Goal: Transaction & Acquisition: Book appointment/travel/reservation

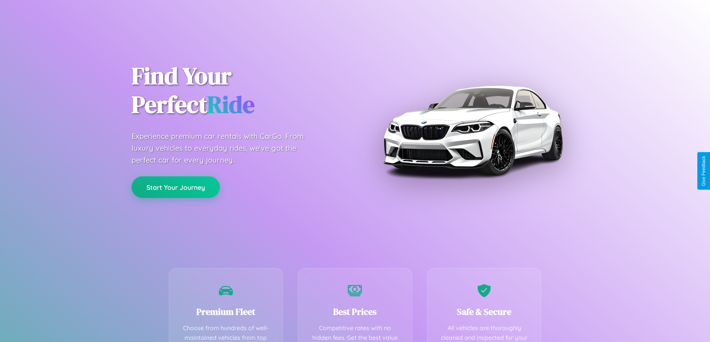
click at [175, 188] on button "Start Your Journey" at bounding box center [176, 188] width 88 height 22
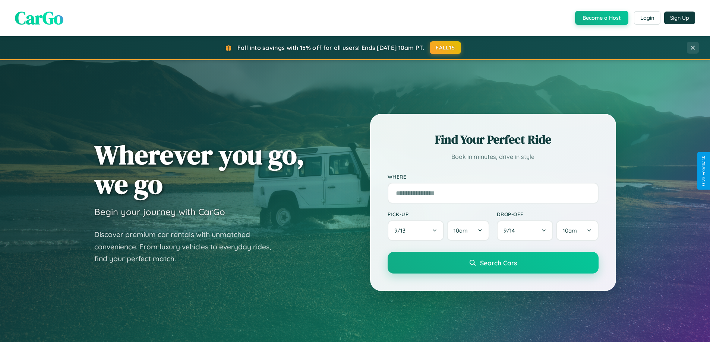
scroll to position [348, 0]
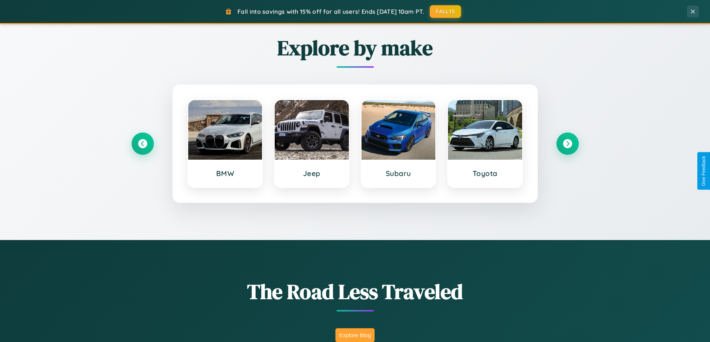
click at [355, 335] on button "Explore Blog" at bounding box center [354, 336] width 39 height 14
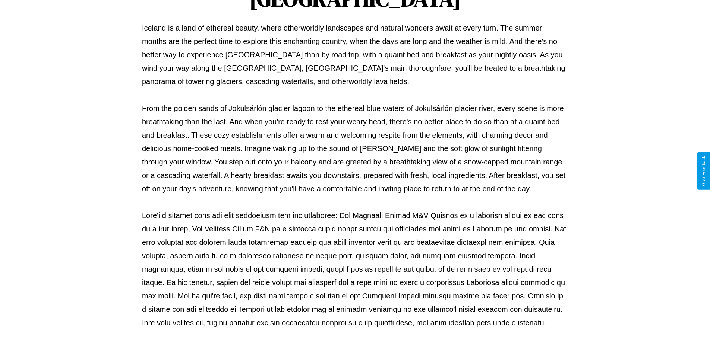
scroll to position [241, 0]
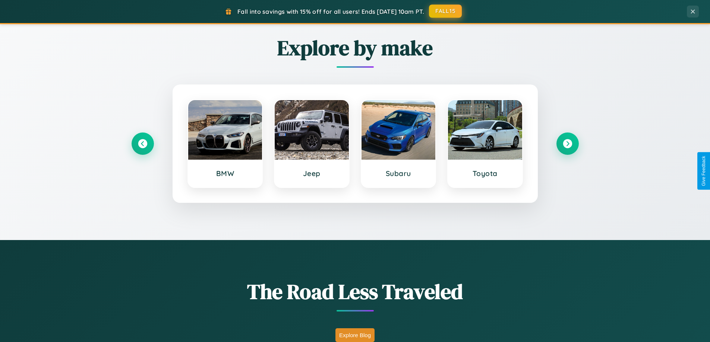
click at [446, 11] on button "FALL15" at bounding box center [445, 10] width 33 height 13
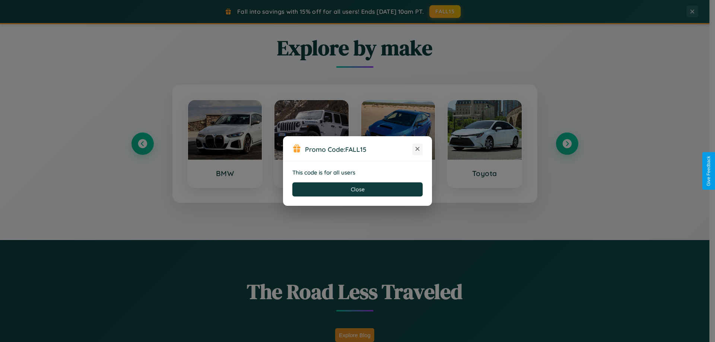
click at [418, 149] on icon at bounding box center [417, 148] width 7 height 7
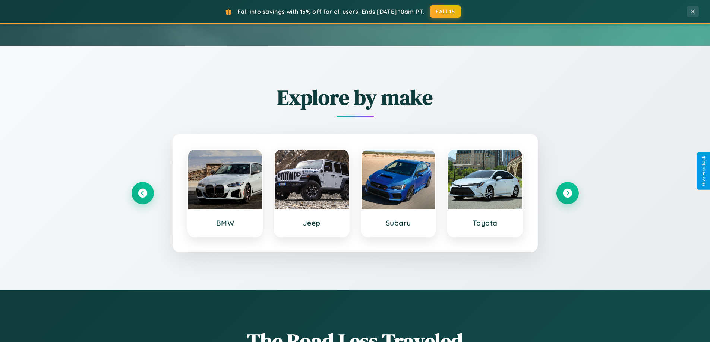
scroll to position [22, 0]
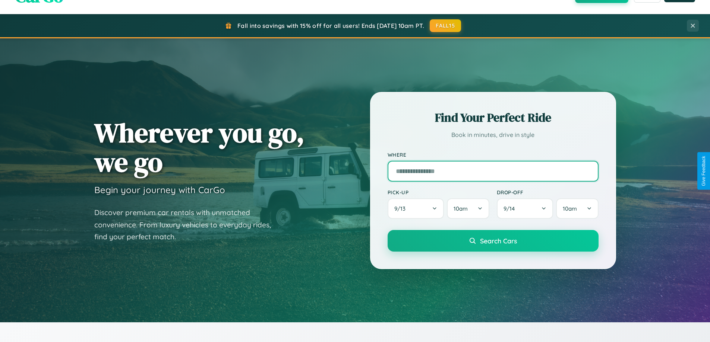
click at [493, 171] on input "text" at bounding box center [492, 171] width 211 height 21
type input "*****"
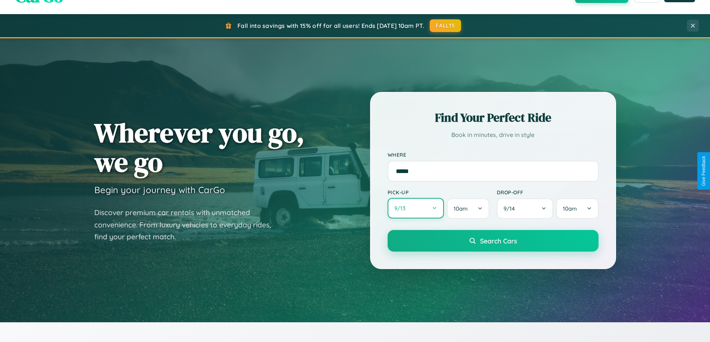
click at [415, 209] on button "9 / 13" at bounding box center [415, 208] width 57 height 20
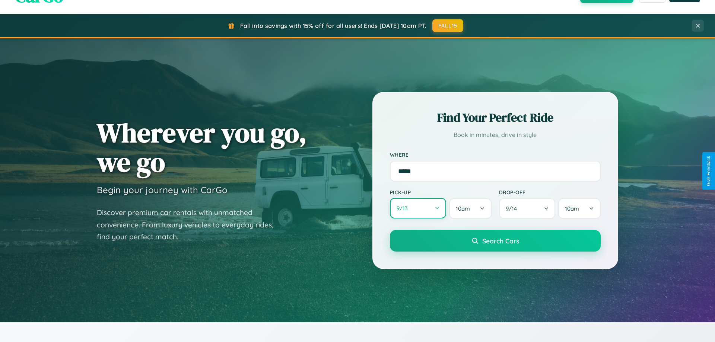
select select "*"
select select "****"
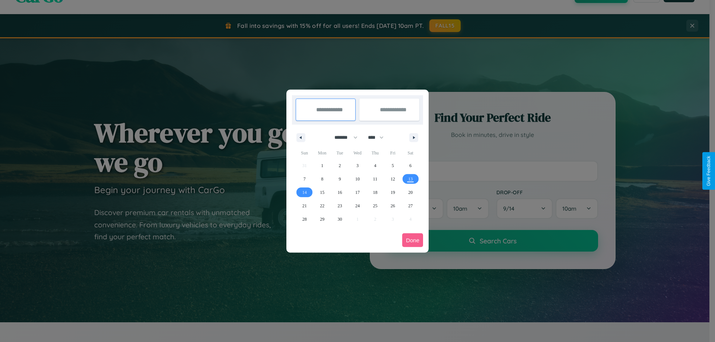
drag, startPoint x: 343, startPoint y: 137, endPoint x: 358, endPoint y: 149, distance: 19.1
click at [343, 137] on select "******* ******** ***** ***** *** **** **** ****** ********* ******* ******** **…" at bounding box center [345, 138] width 32 height 12
select select "*"
click at [322, 179] on span "6" at bounding box center [322, 179] width 2 height 13
type input "**********"
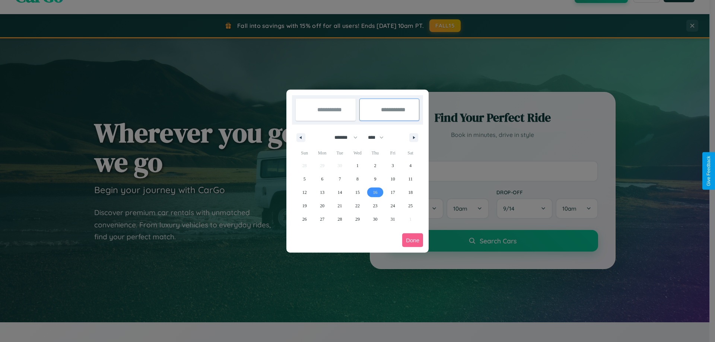
click at [375, 192] on span "16" at bounding box center [375, 192] width 4 height 13
type input "**********"
click at [413, 240] on button "Done" at bounding box center [412, 241] width 21 height 14
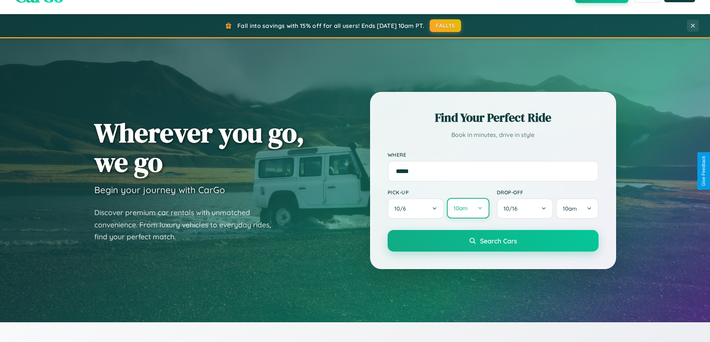
click at [468, 209] on button "10am" at bounding box center [468, 208] width 42 height 20
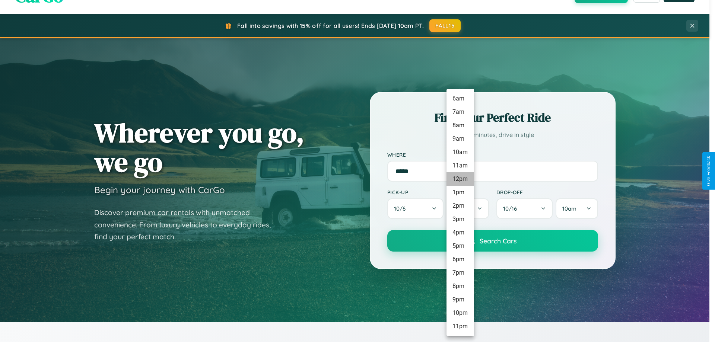
click at [460, 179] on li "12pm" at bounding box center [461, 179] width 28 height 13
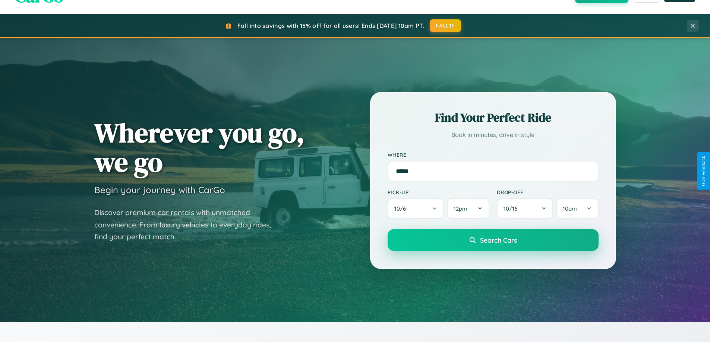
click at [493, 241] on span "Search Cars" at bounding box center [498, 240] width 37 height 8
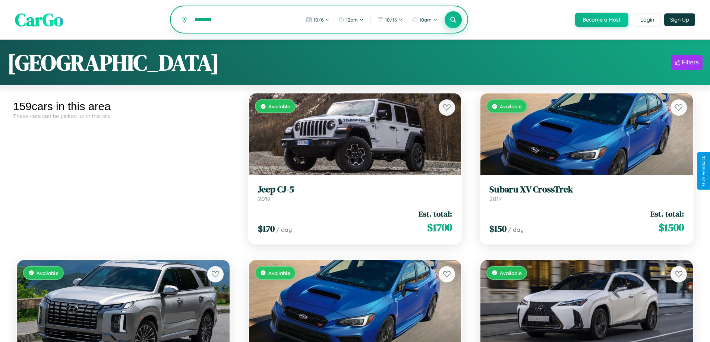
type input "********"
click at [453, 20] on icon at bounding box center [453, 19] width 7 height 7
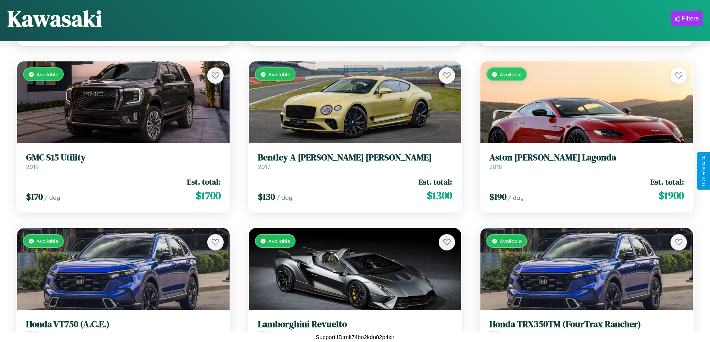
scroll to position [8614, 0]
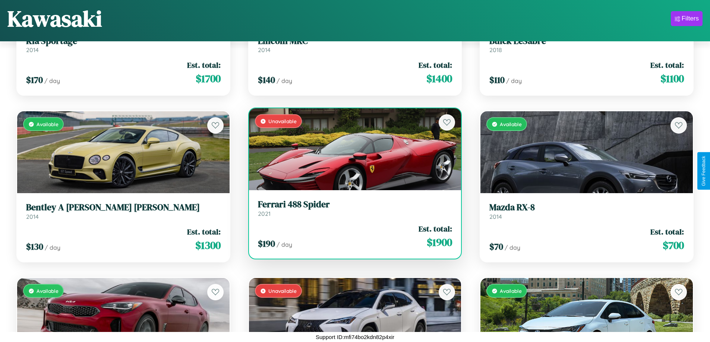
click at [352, 152] on div "Unavailable" at bounding box center [355, 149] width 212 height 82
click at [352, 149] on div "Unavailable" at bounding box center [355, 149] width 212 height 82
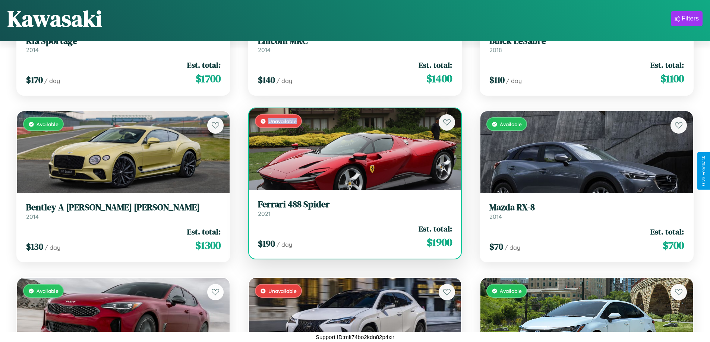
click at [352, 149] on div "Unavailable" at bounding box center [355, 149] width 212 height 82
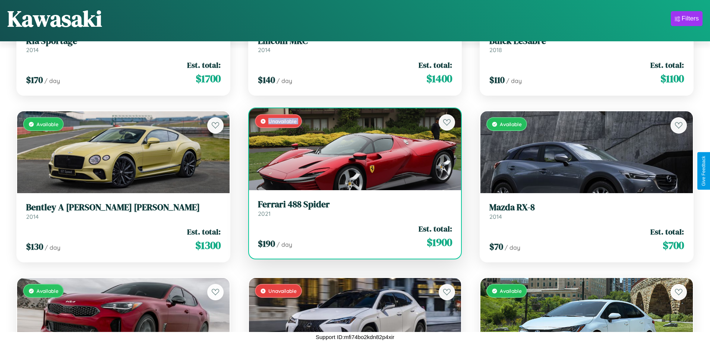
click at [352, 149] on div "Unavailable" at bounding box center [355, 149] width 212 height 82
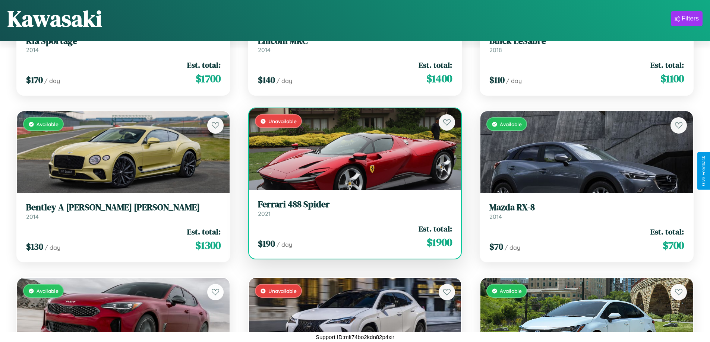
click at [352, 149] on div "Unavailable" at bounding box center [355, 149] width 212 height 82
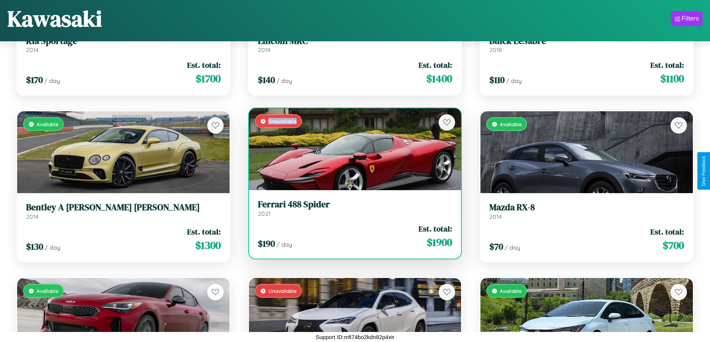
click at [352, 149] on div "Unavailable" at bounding box center [355, 149] width 212 height 82
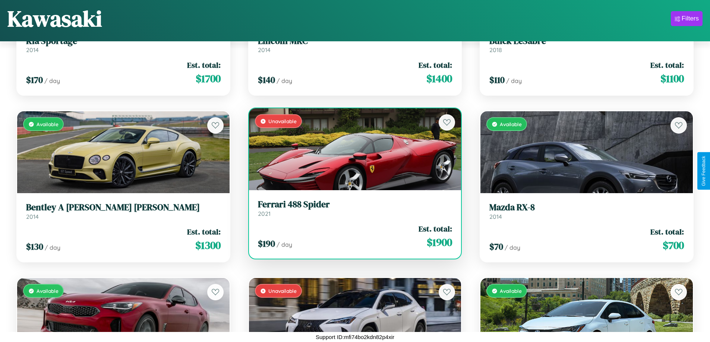
click at [352, 208] on h3 "Ferrari 488 Spider" at bounding box center [355, 204] width 194 height 11
